Goal: Information Seeking & Learning: Find specific fact

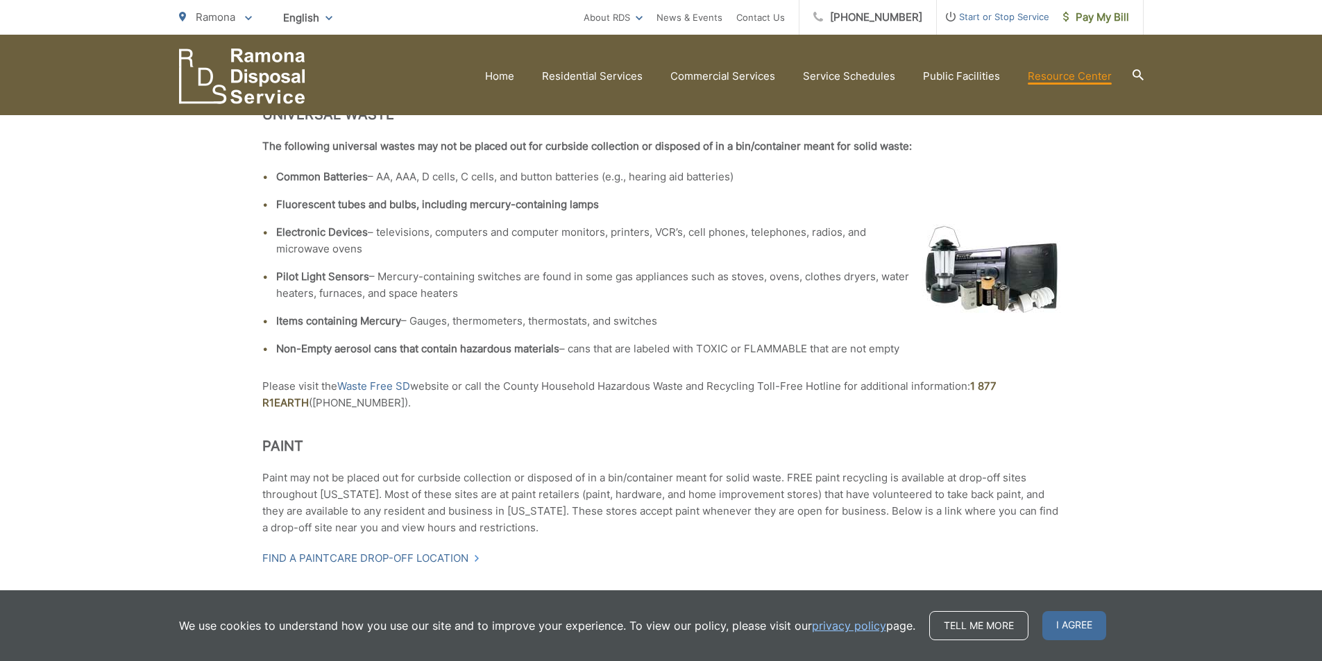
scroll to position [694, 0]
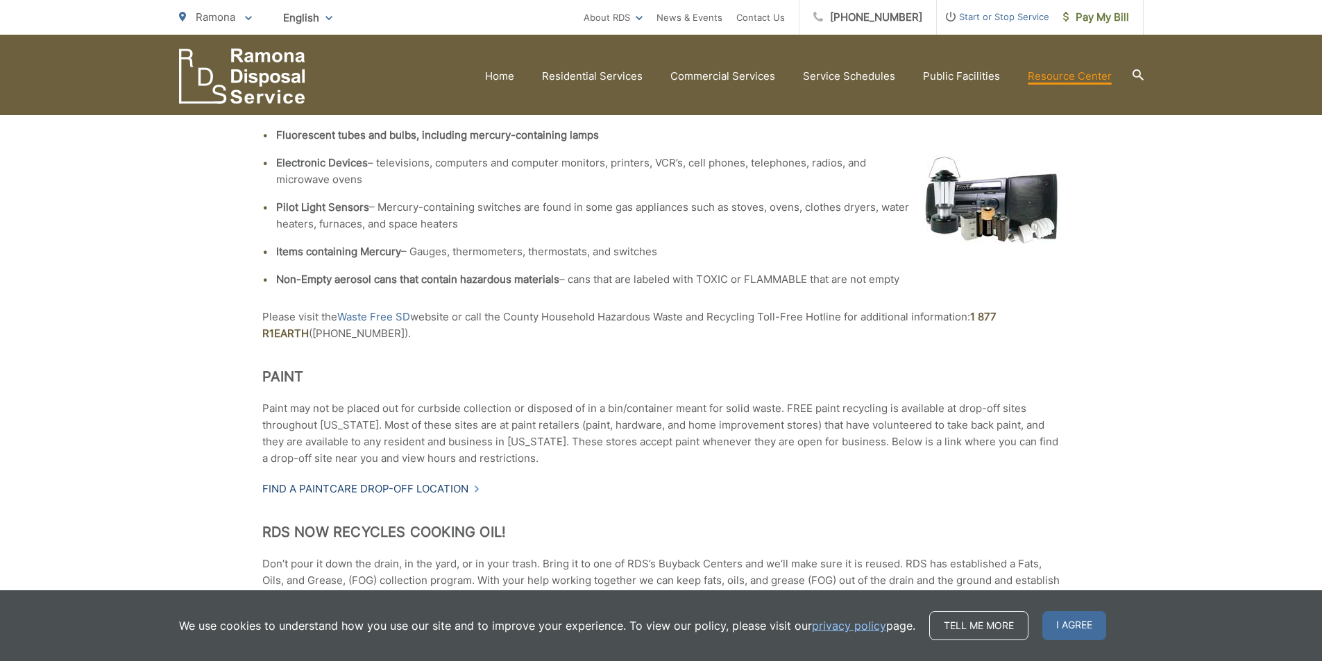
click at [378, 481] on link "Find a PaintCare drop-off location" at bounding box center [371, 489] width 218 height 17
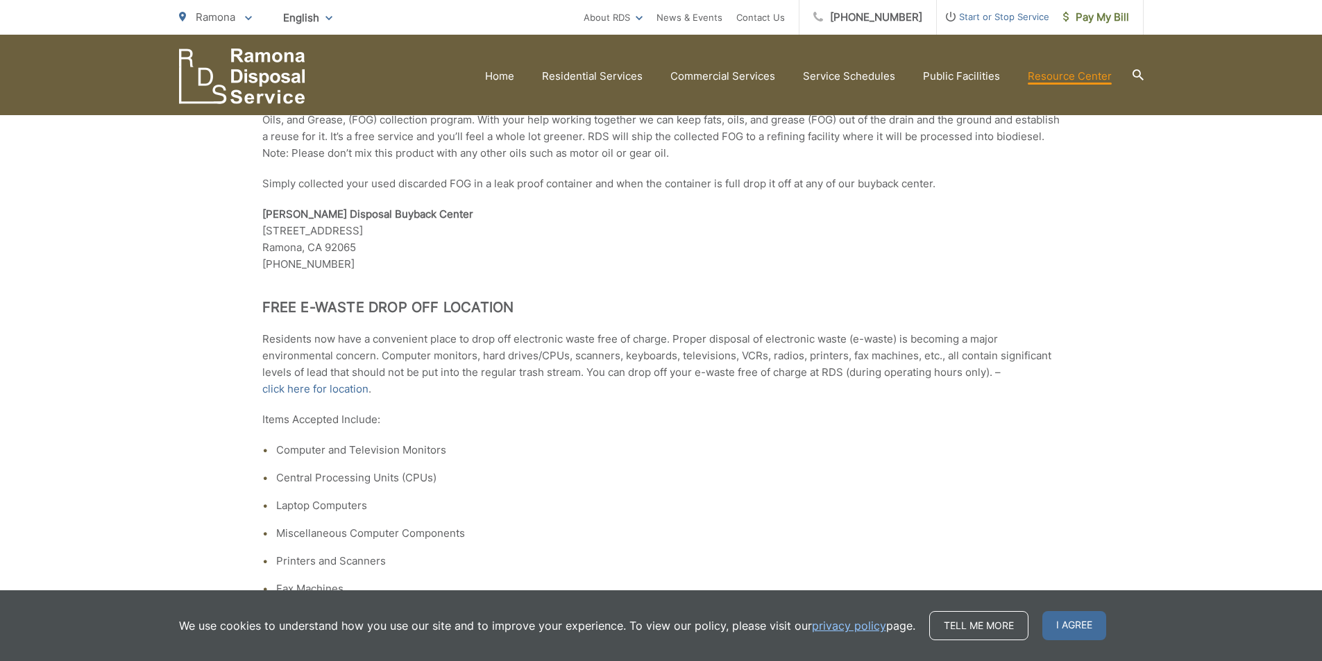
scroll to position [1180, 0]
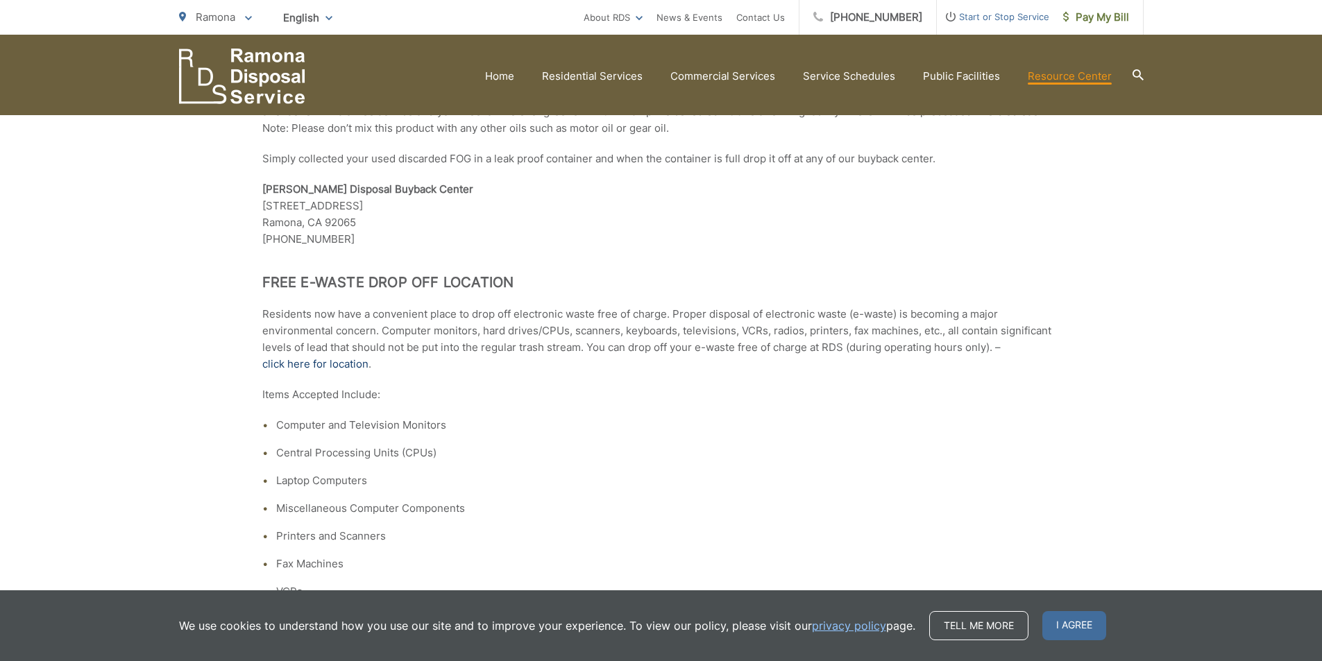
click at [287, 356] on link "click here for location" at bounding box center [315, 364] width 106 height 17
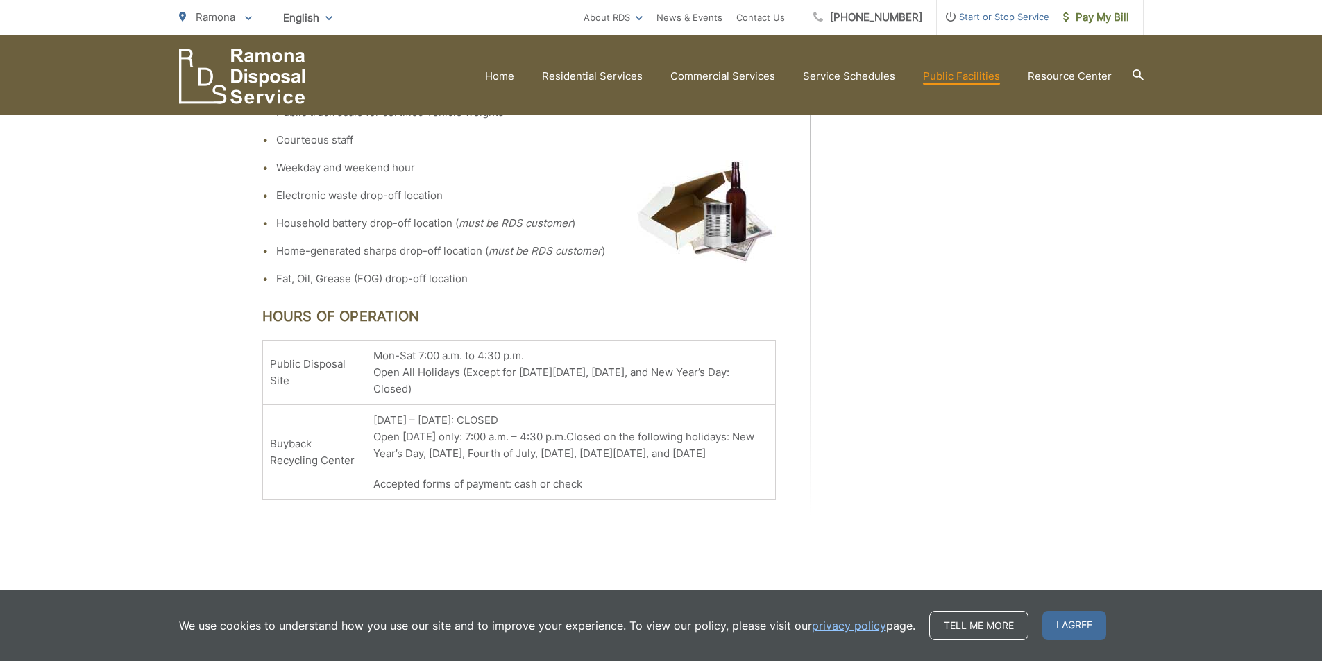
scroll to position [932, 0]
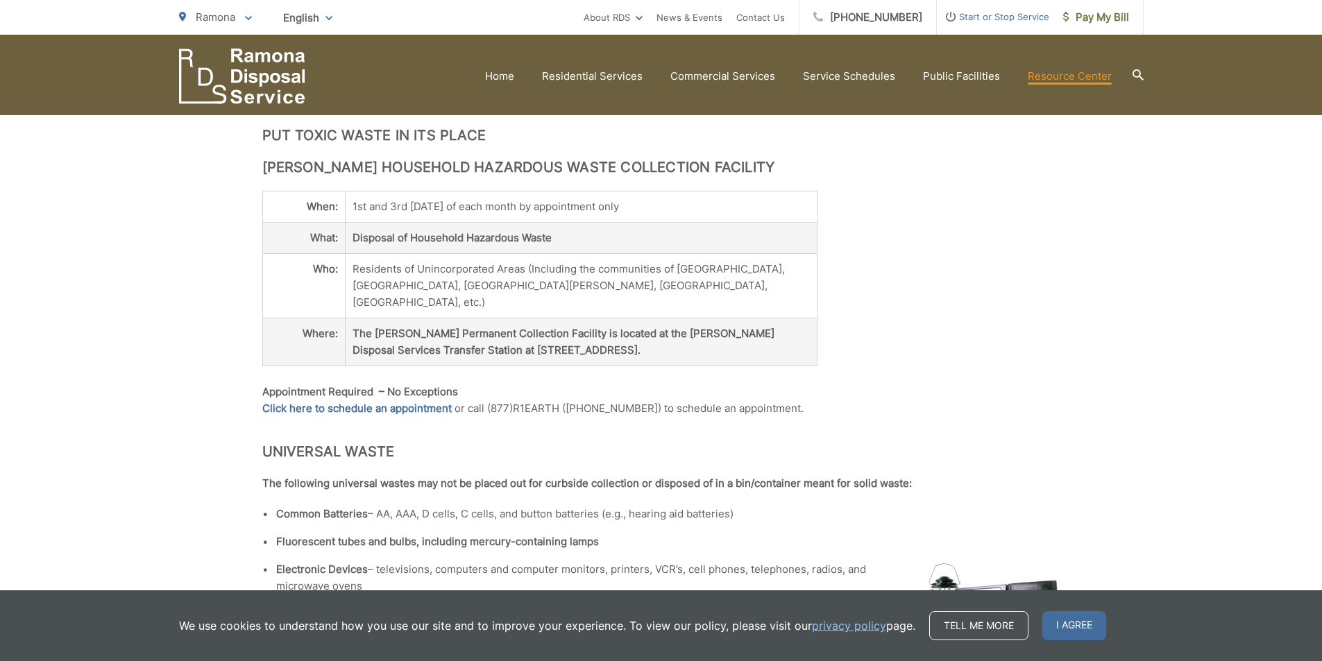
scroll to position [218, 0]
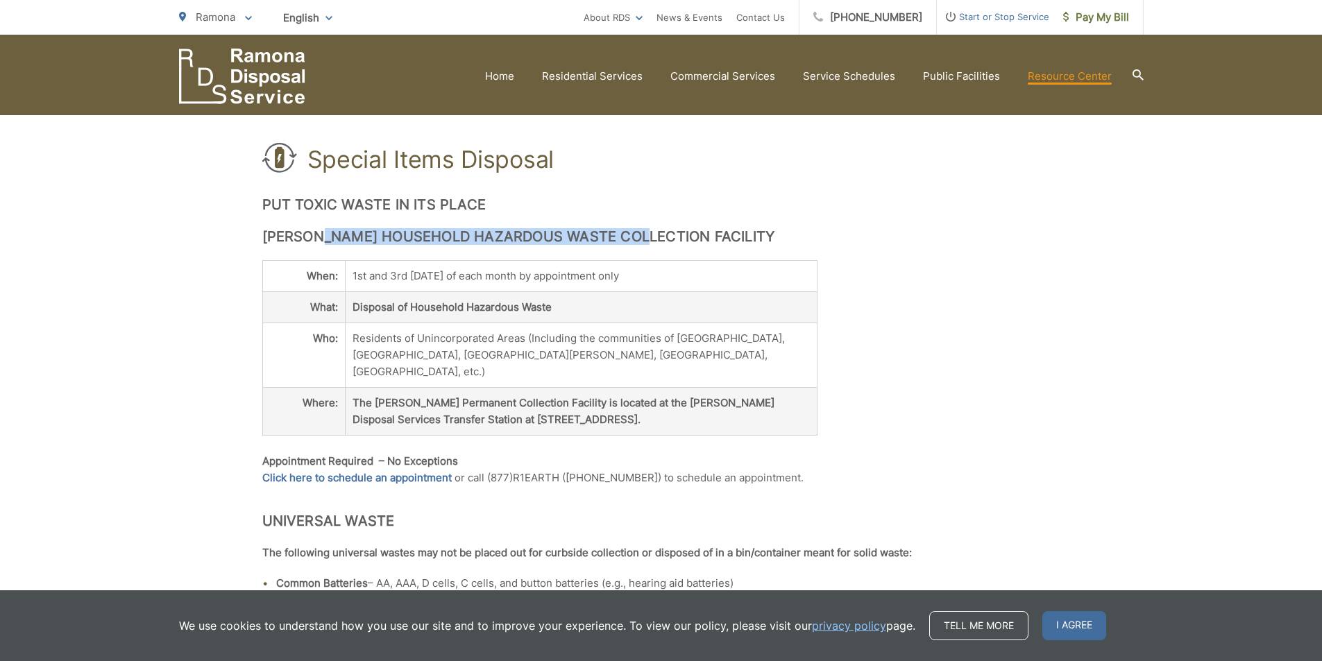
drag, startPoint x: 329, startPoint y: 233, endPoint x: 650, endPoint y: 235, distance: 321.4
click at [650, 235] on h2 "[PERSON_NAME] Household Hazardous Waste Collection Facility" at bounding box center [661, 236] width 798 height 17
copy h2 "Household Hazardous Waste Collection"
